Goal: Information Seeking & Learning: Learn about a topic

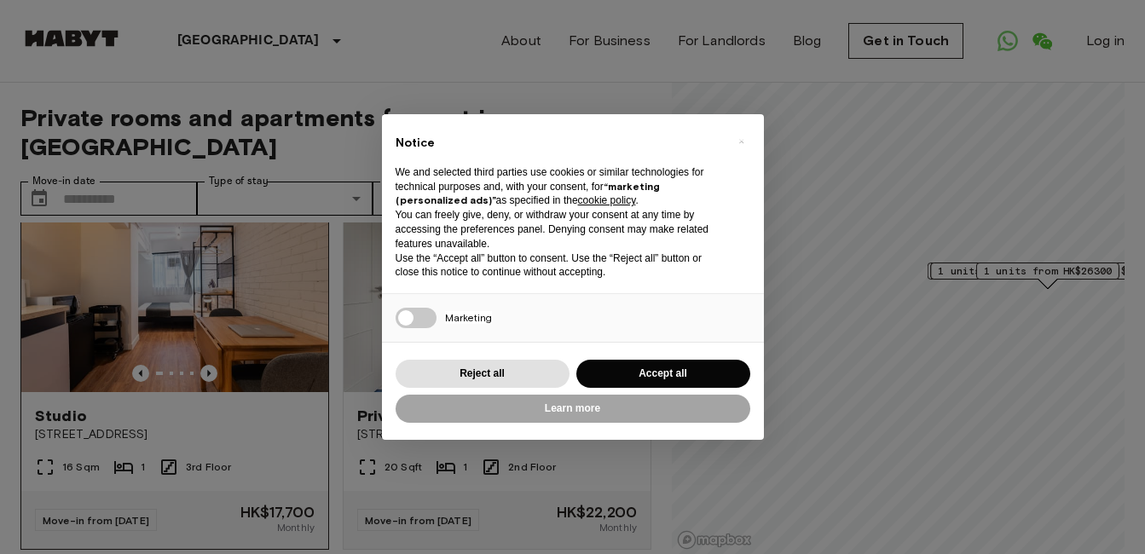
scroll to position [512, 0]
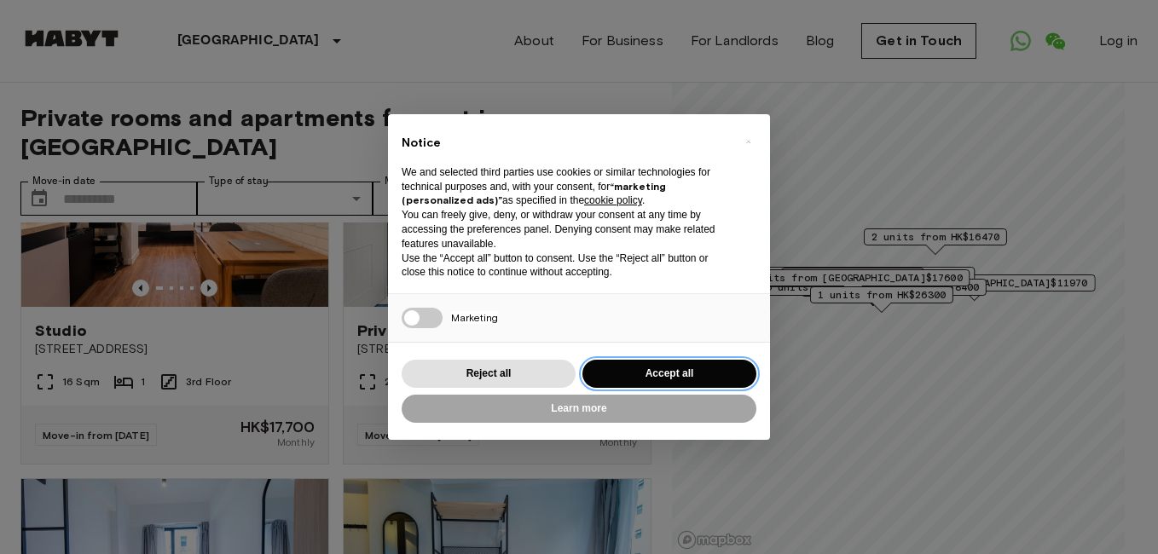
click at [627, 364] on button "Accept all" at bounding box center [669, 374] width 174 height 28
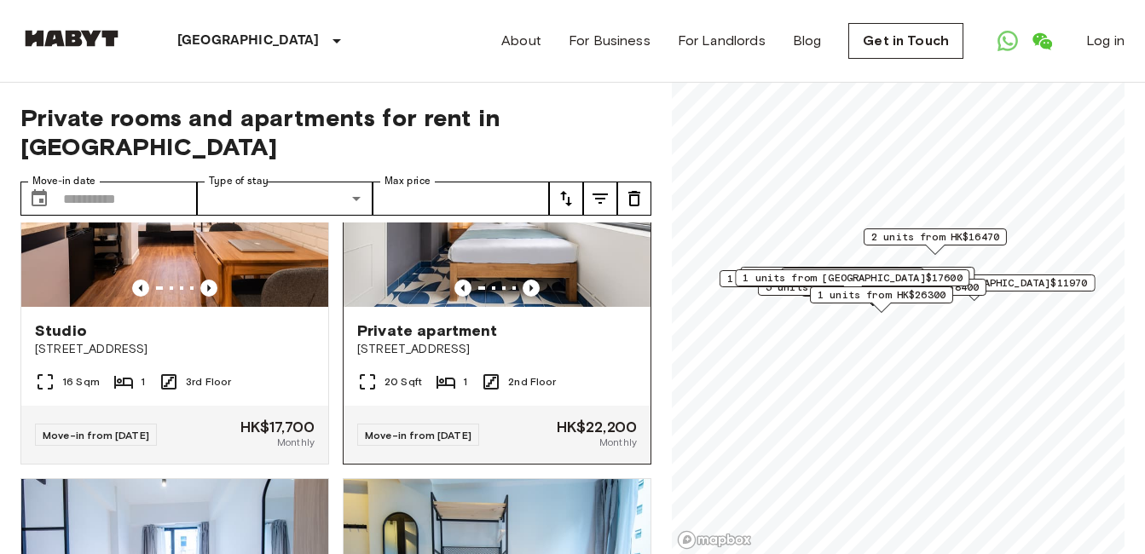
scroll to position [426, 0]
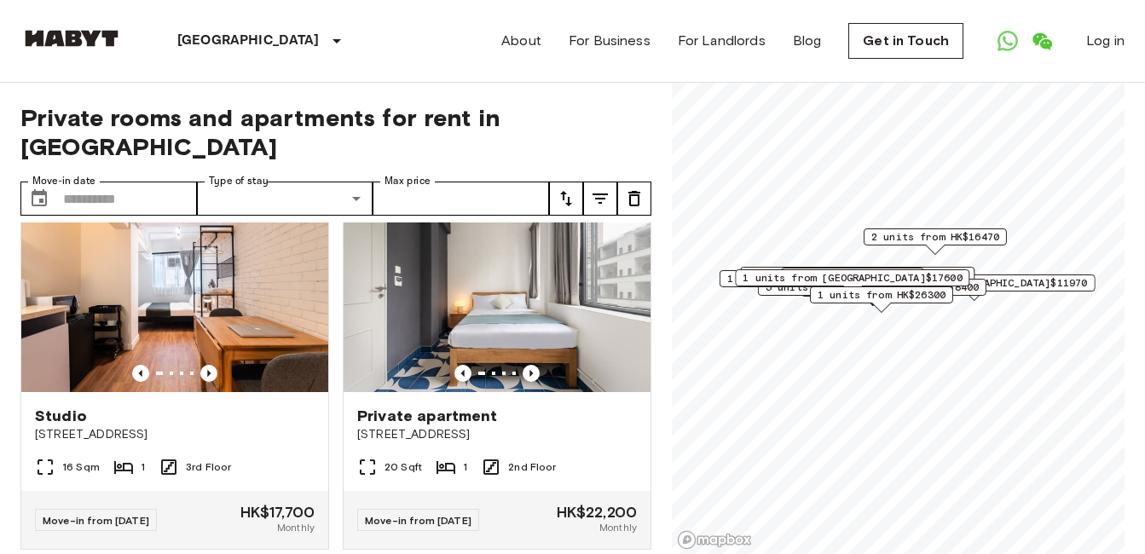
click at [597, 78] on div "About For Business For Landlords Blog Get in Touch Log in" at bounding box center [812, 41] width 623 height 82
click at [574, 188] on icon "tune" at bounding box center [566, 198] width 20 height 20
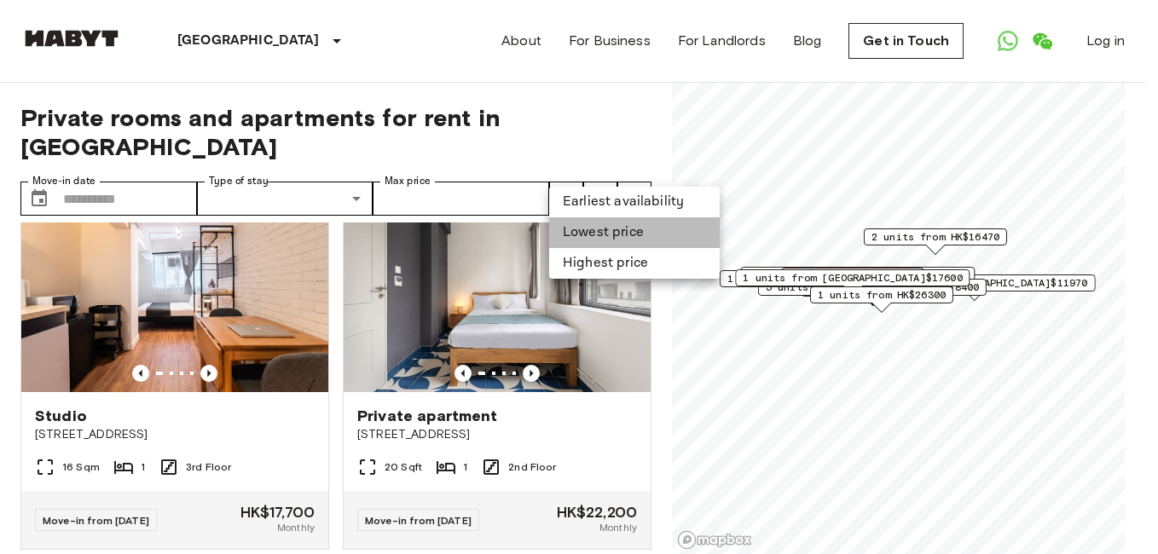
click at [585, 225] on li "Lowest price" at bounding box center [634, 232] width 171 height 31
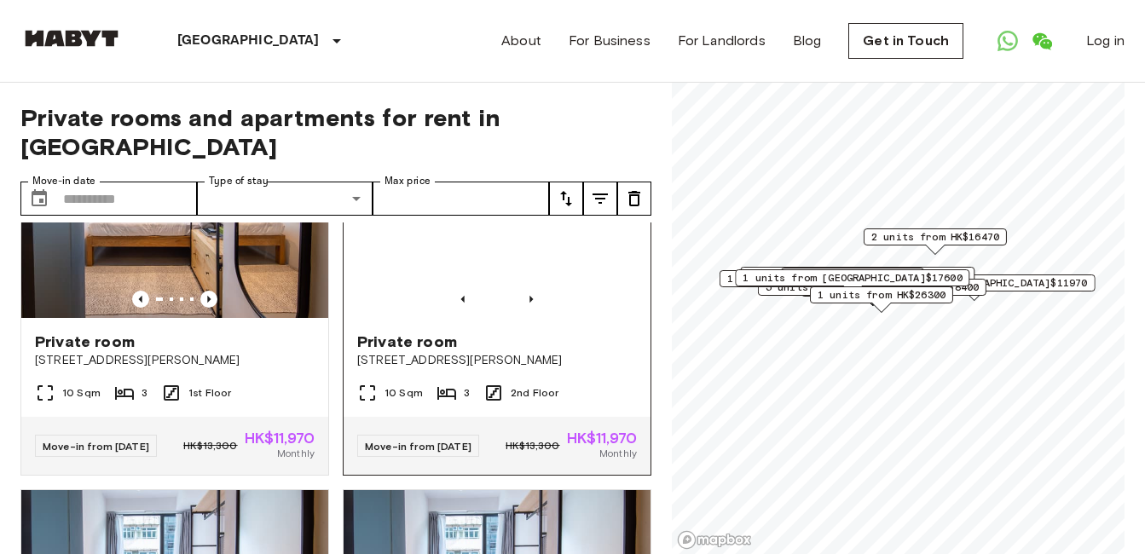
scroll to position [2387, 0]
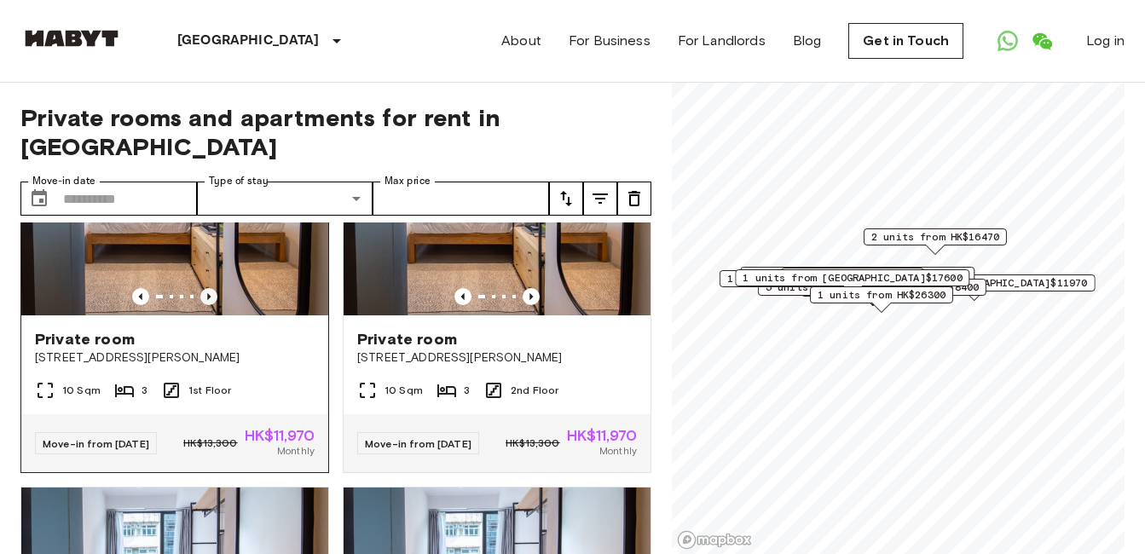
click at [202, 305] on icon "Previous image" at bounding box center [208, 296] width 17 height 17
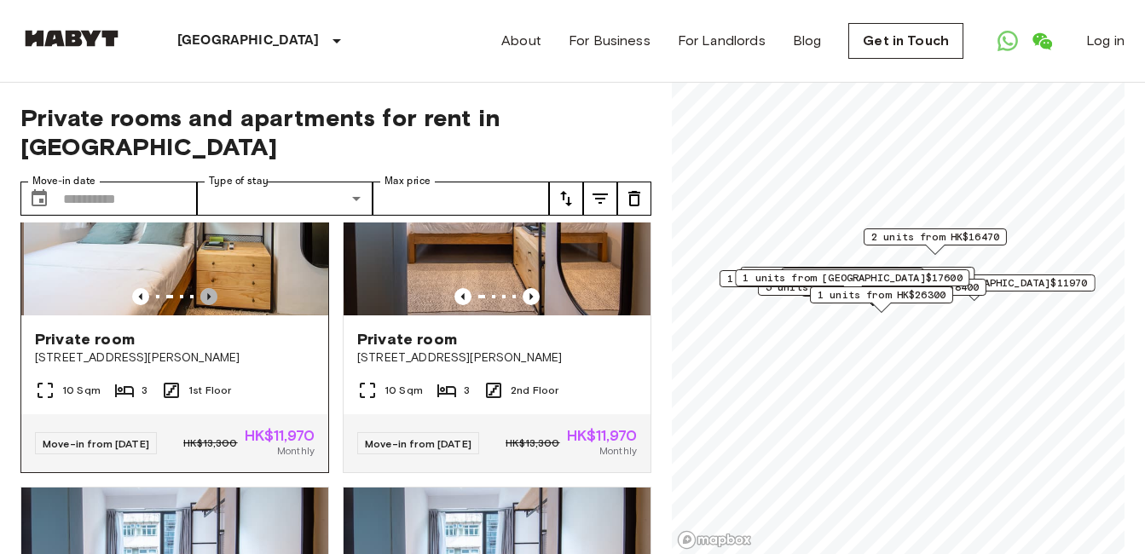
click at [202, 305] on icon "Previous image" at bounding box center [208, 296] width 17 height 17
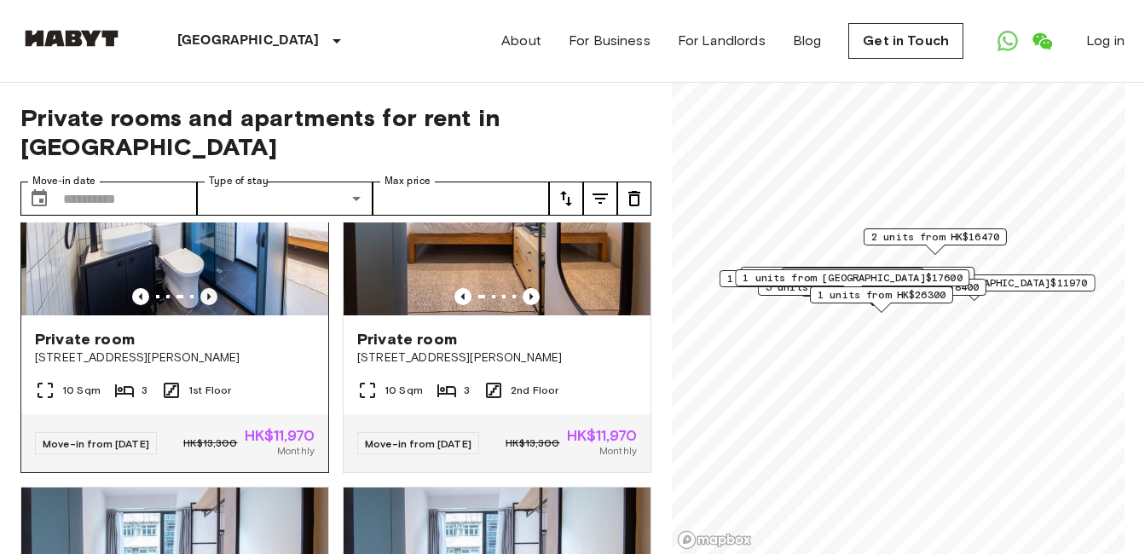
click at [202, 305] on icon "Previous image" at bounding box center [208, 296] width 17 height 17
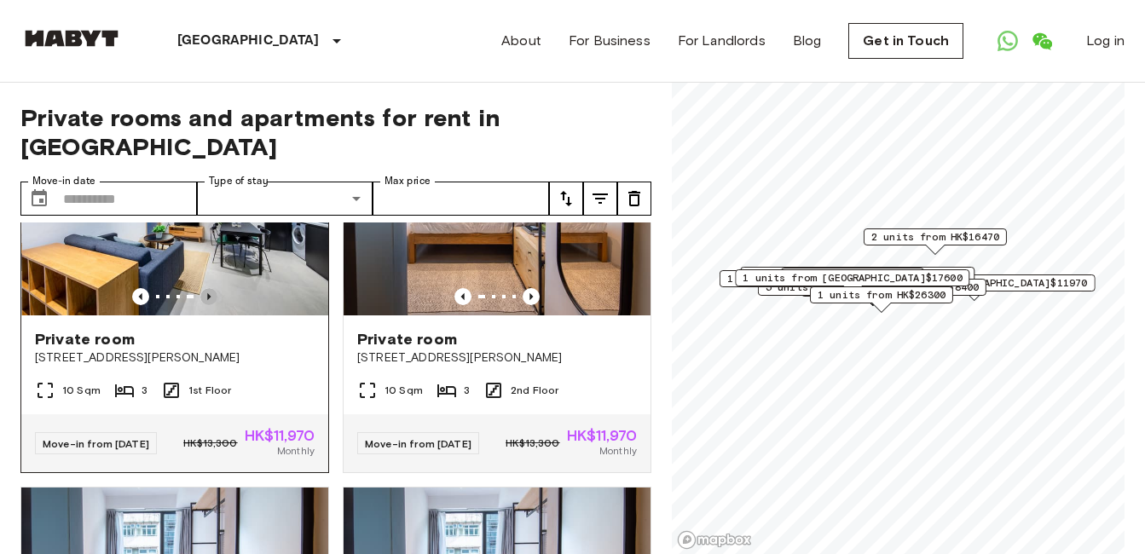
click at [202, 305] on icon "Previous image" at bounding box center [208, 296] width 17 height 17
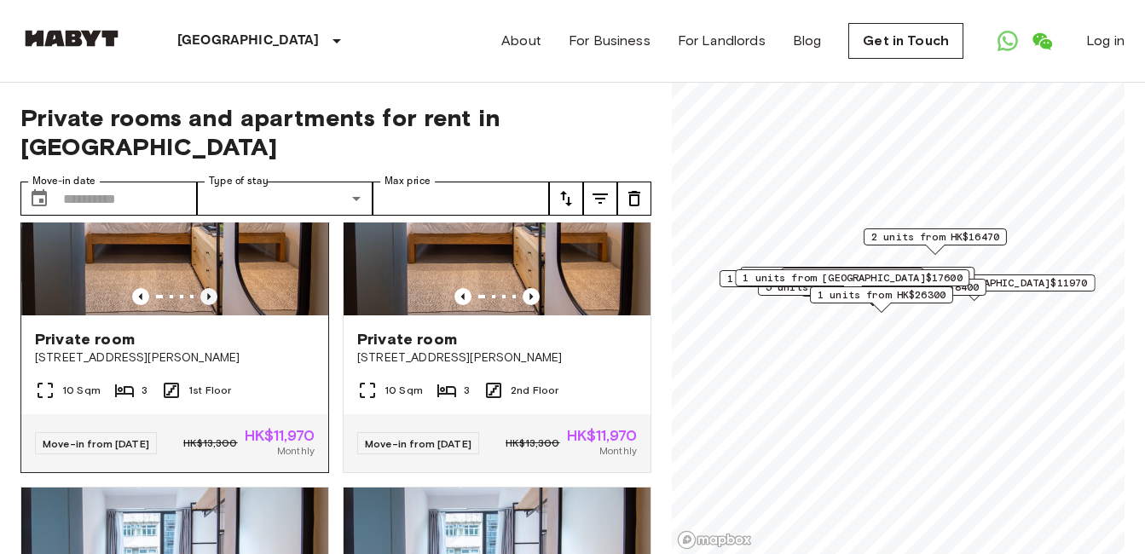
click at [202, 305] on icon "Previous image" at bounding box center [208, 296] width 17 height 17
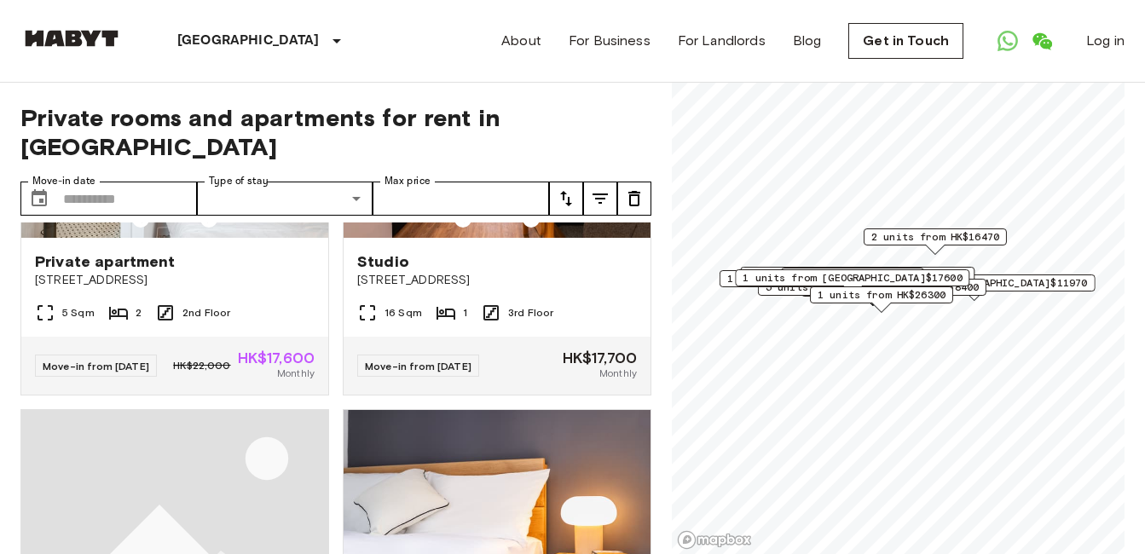
scroll to position [4766, 0]
